Goal: Navigation & Orientation: Find specific page/section

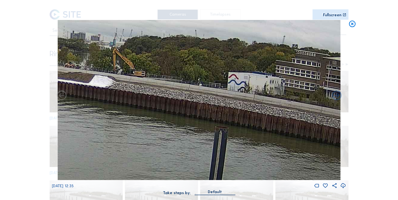
drag, startPoint x: 275, startPoint y: 112, endPoint x: 76, endPoint y: 104, distance: 199.9
click at [76, 104] on img at bounding box center [198, 100] width 283 height 160
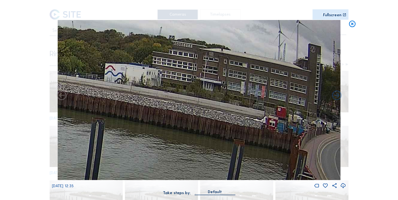
drag, startPoint x: 269, startPoint y: 116, endPoint x: 122, endPoint y: 107, distance: 146.9
click at [122, 107] on img at bounding box center [198, 100] width 283 height 160
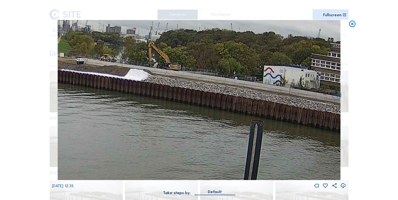
drag, startPoint x: 135, startPoint y: 107, endPoint x: 285, endPoint y: 110, distance: 149.8
click at [296, 110] on img at bounding box center [198, 100] width 283 height 160
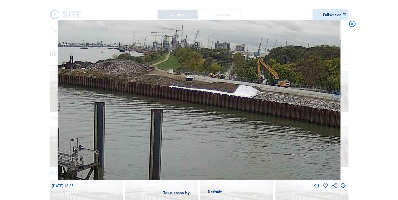
drag, startPoint x: 163, startPoint y: 112, endPoint x: 270, endPoint y: 128, distance: 107.9
click at [270, 128] on img at bounding box center [198, 100] width 283 height 160
click at [350, 25] on icon at bounding box center [352, 24] width 8 height 8
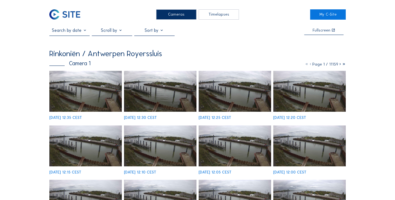
click at [76, 18] on img at bounding box center [64, 14] width 31 height 10
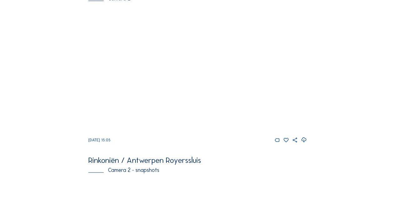
scroll to position [229, 0]
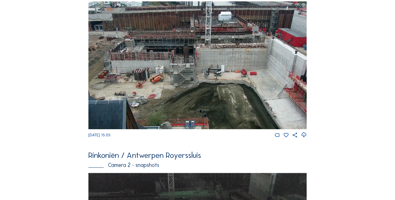
click at [245, 78] on img at bounding box center [197, 65] width 218 height 128
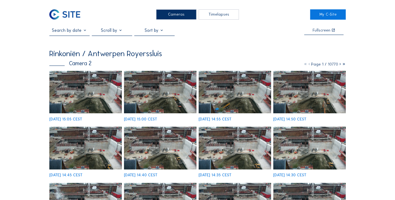
click at [155, 92] on img at bounding box center [160, 92] width 72 height 42
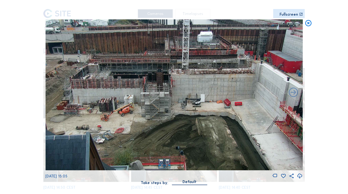
click at [307, 24] on icon at bounding box center [307, 23] width 7 height 8
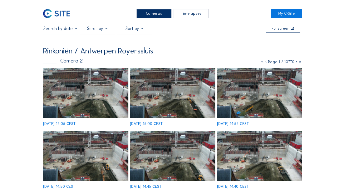
click at [67, 13] on img at bounding box center [56, 13] width 27 height 9
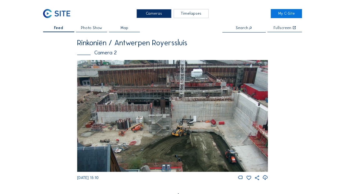
click at [197, 105] on img at bounding box center [172, 116] width 191 height 112
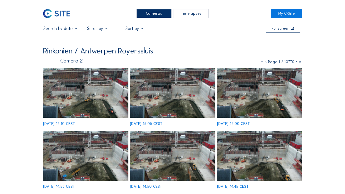
click at [193, 95] on img at bounding box center [172, 93] width 85 height 50
